Goal: Find contact information: Find contact information

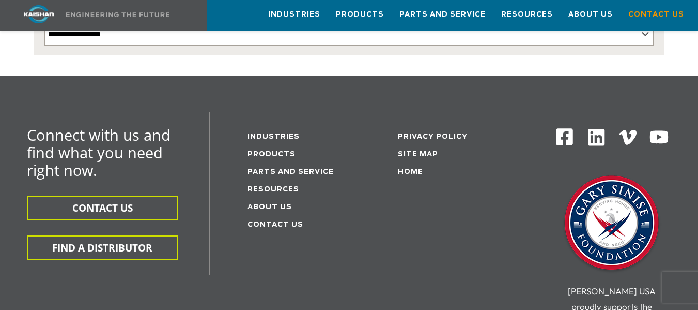
scroll to position [310, 0]
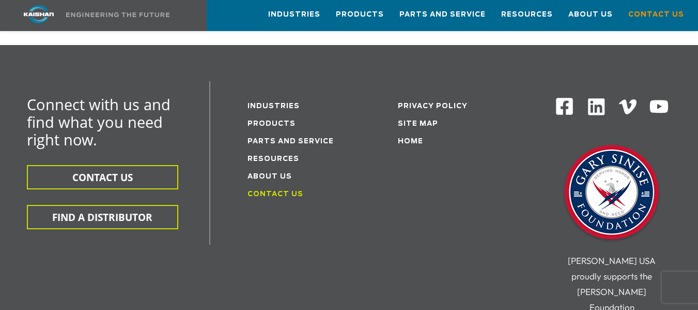
click at [275, 191] on link "Contact Us" at bounding box center [276, 194] width 56 height 7
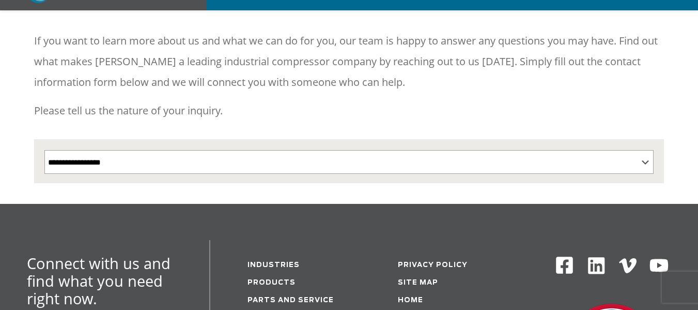
scroll to position [155, 0]
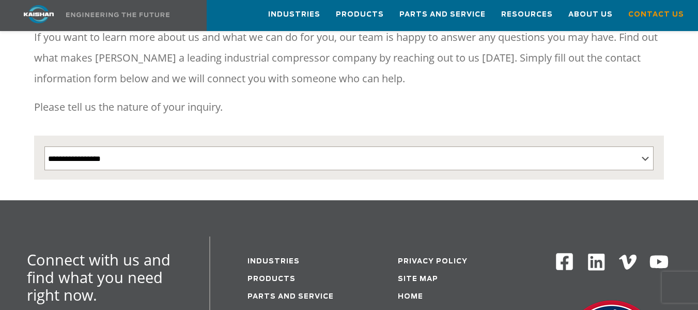
drag, startPoint x: 299, startPoint y: 216, endPoint x: 217, endPoint y: 202, distance: 83.3
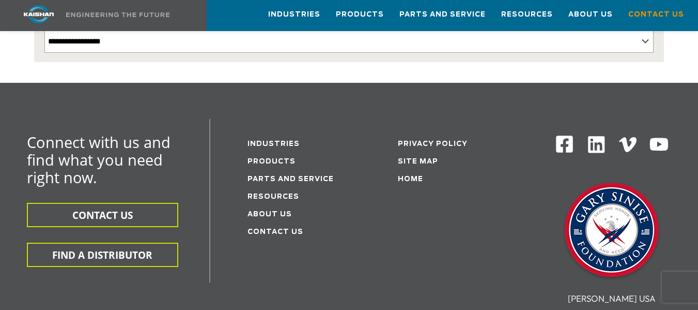
scroll to position [272, 0]
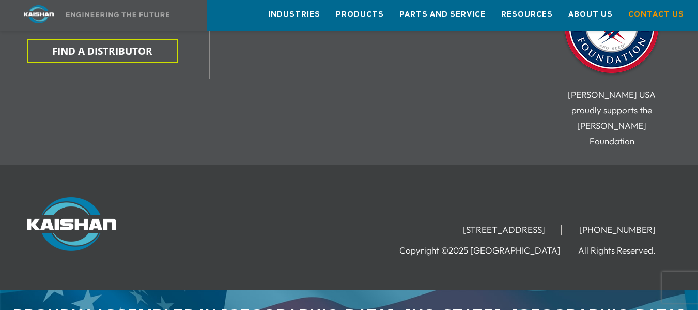
scroll to position [478, 0]
